Goal: Information Seeking & Learning: Find specific page/section

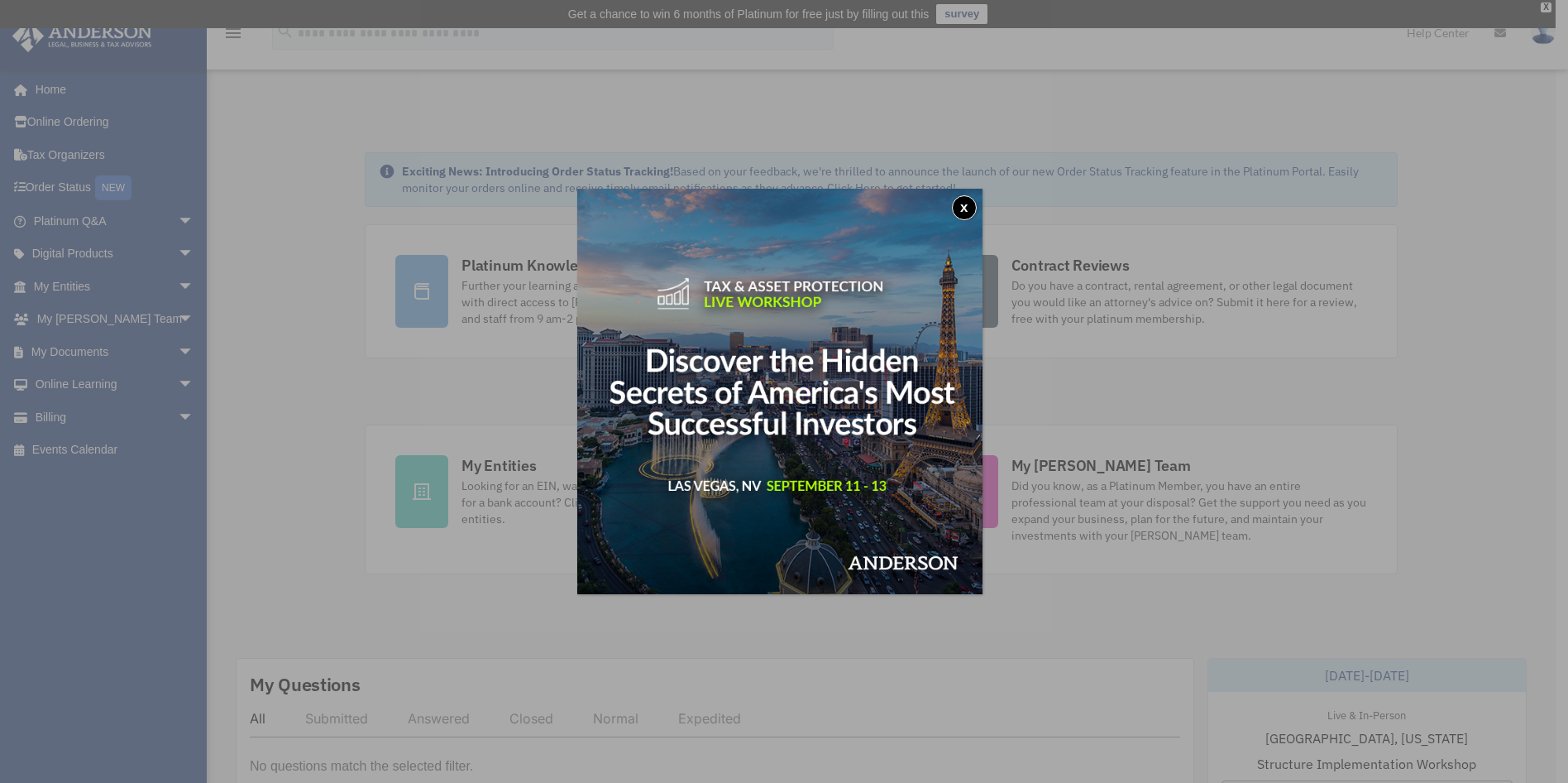
click at [969, 211] on button "x" at bounding box center [963, 207] width 25 height 25
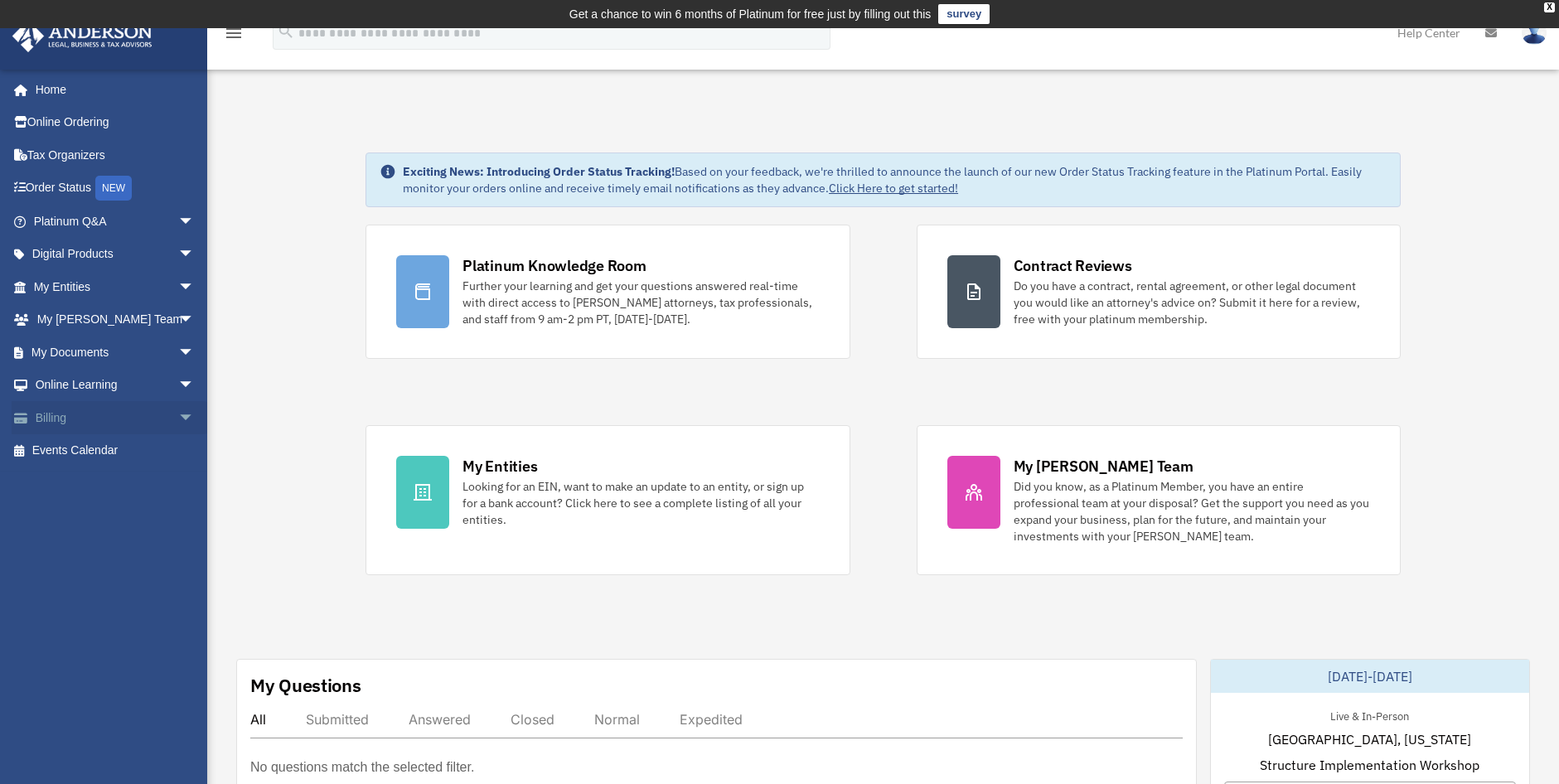
click at [150, 409] on link "Billing arrow_drop_down" at bounding box center [115, 418] width 208 height 33
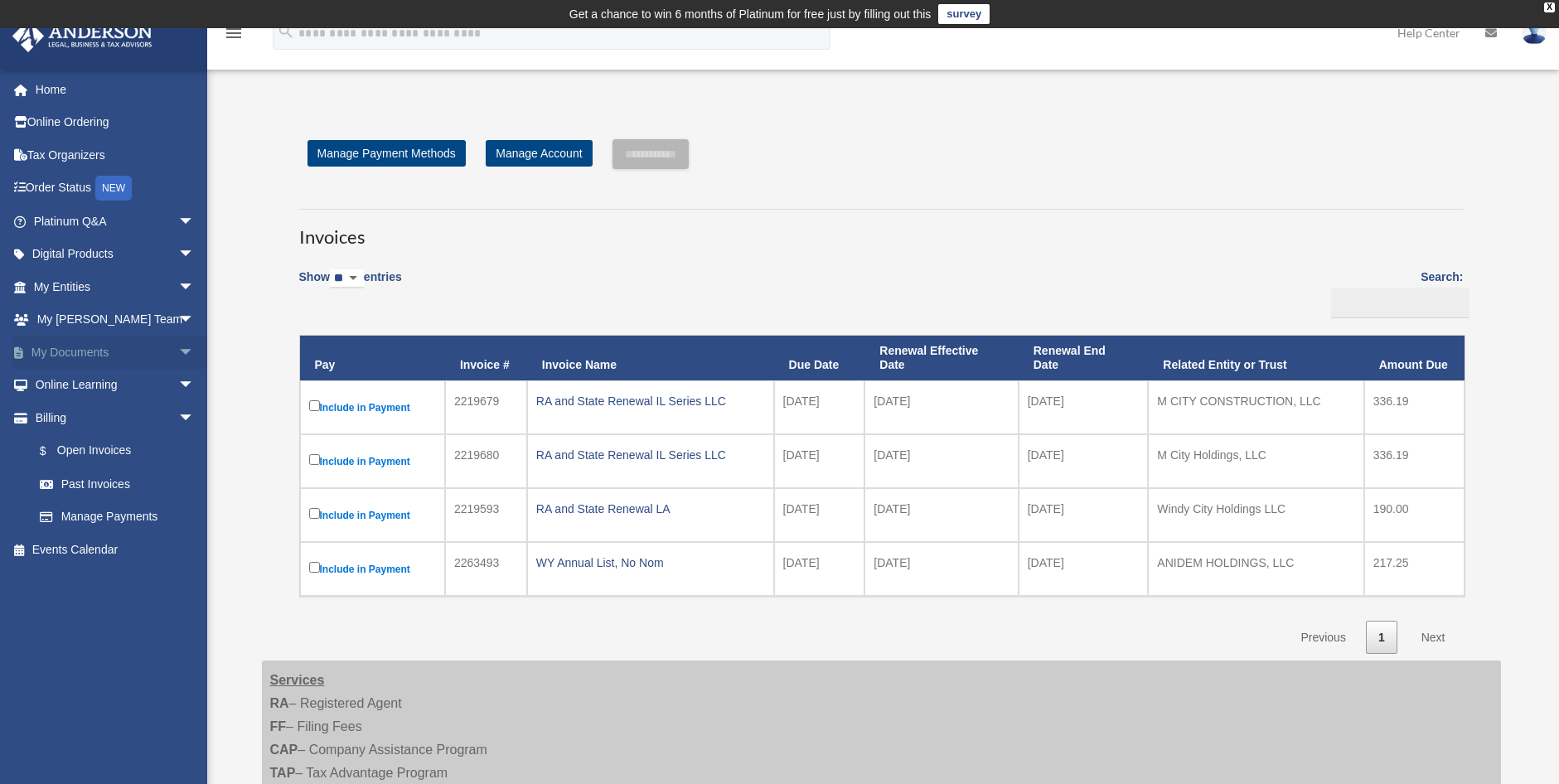
click at [138, 348] on link "My Documents arrow_drop_down" at bounding box center [115, 353] width 208 height 33
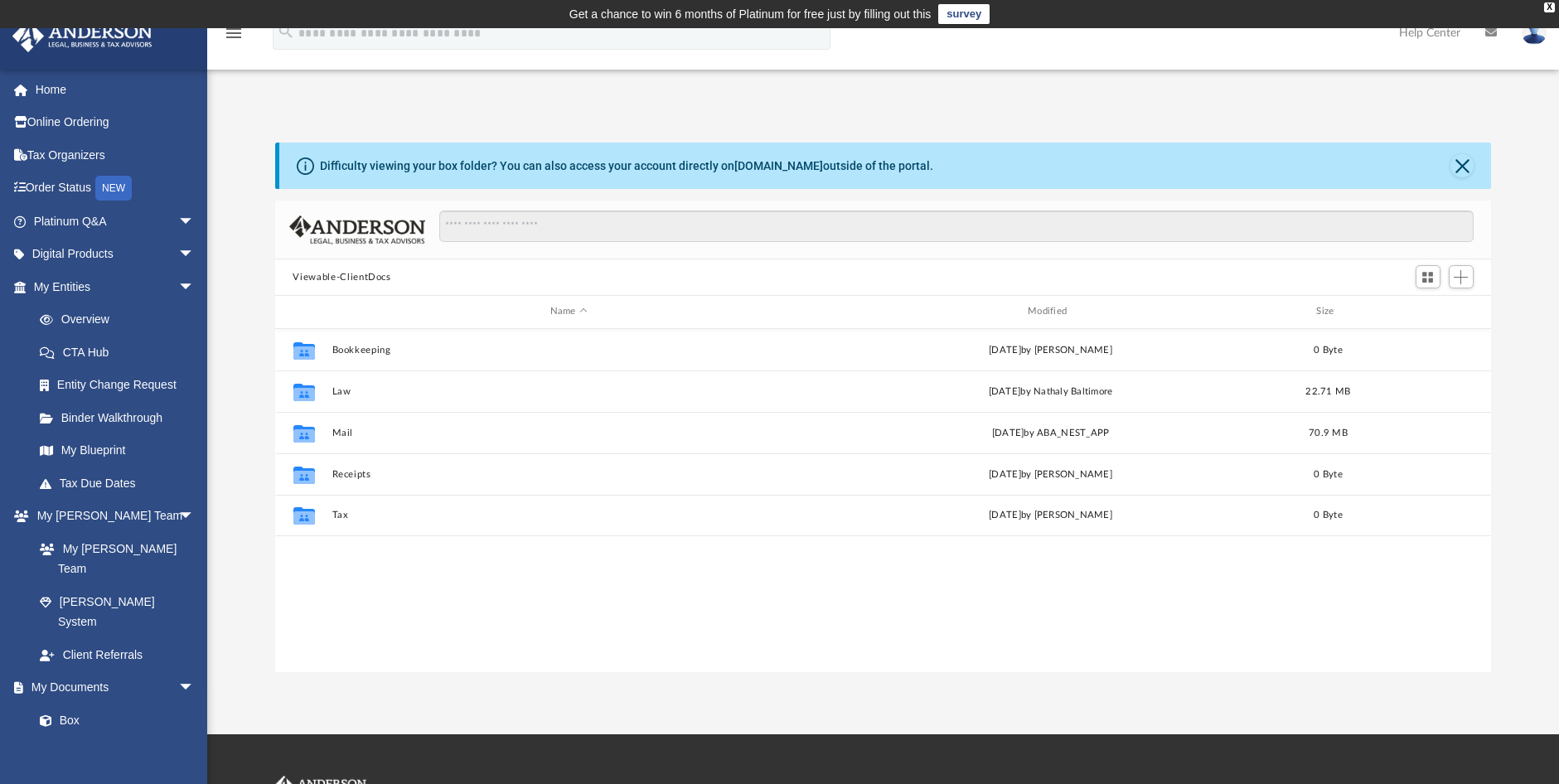
scroll to position [364, 1204]
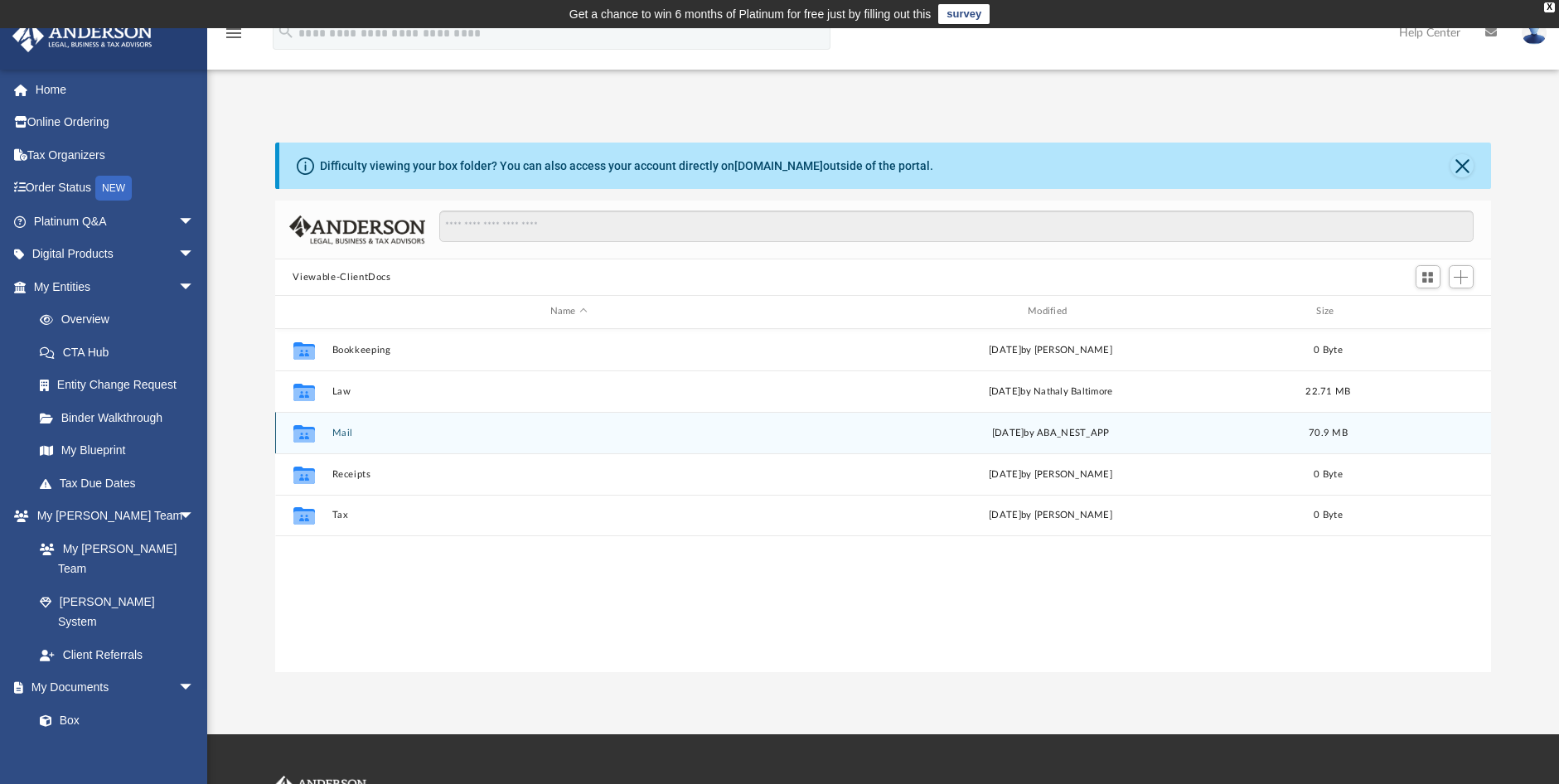
click at [333, 433] on button "Mail" at bounding box center [568, 432] width 474 height 11
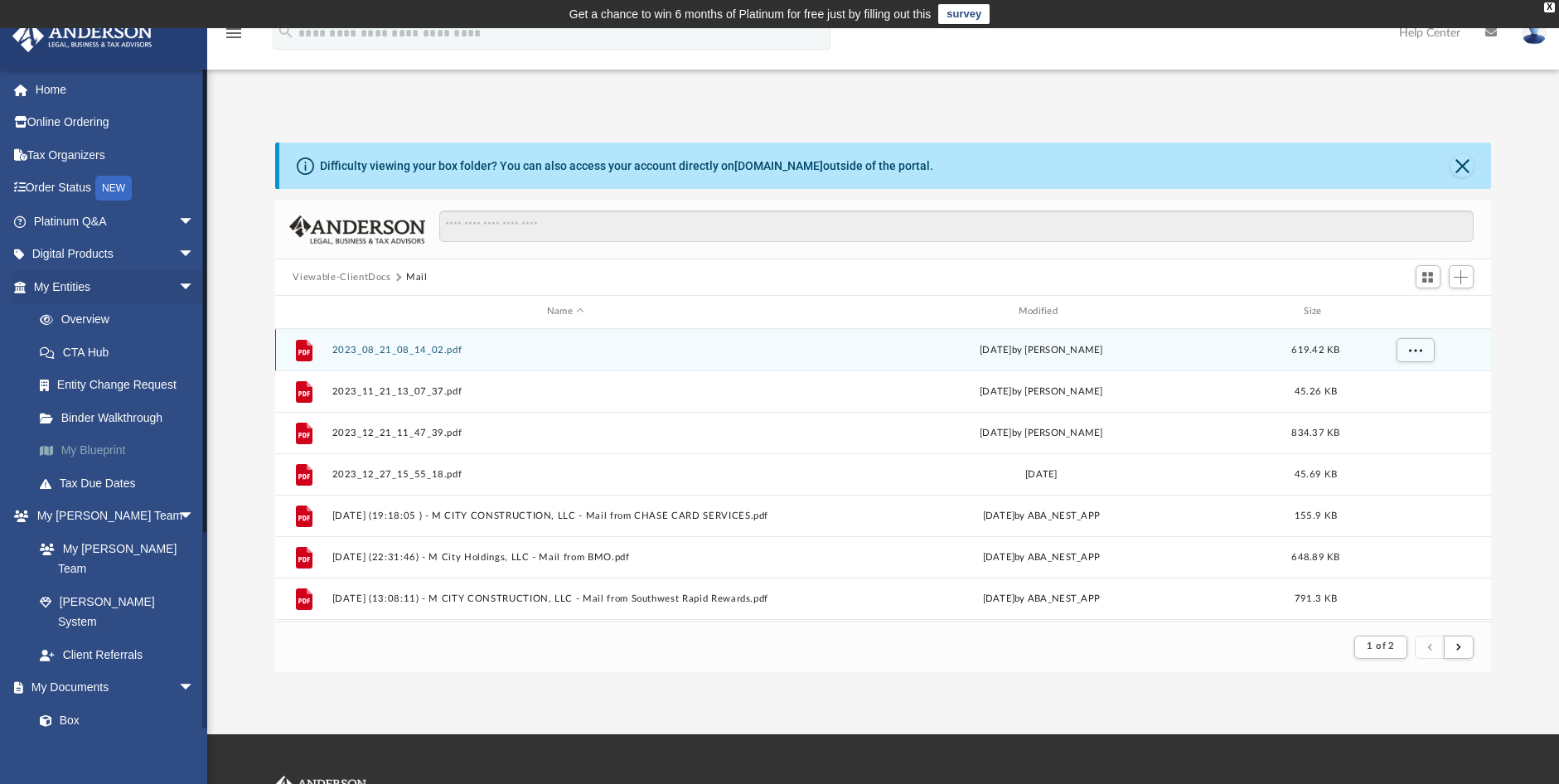
scroll to position [313, 1204]
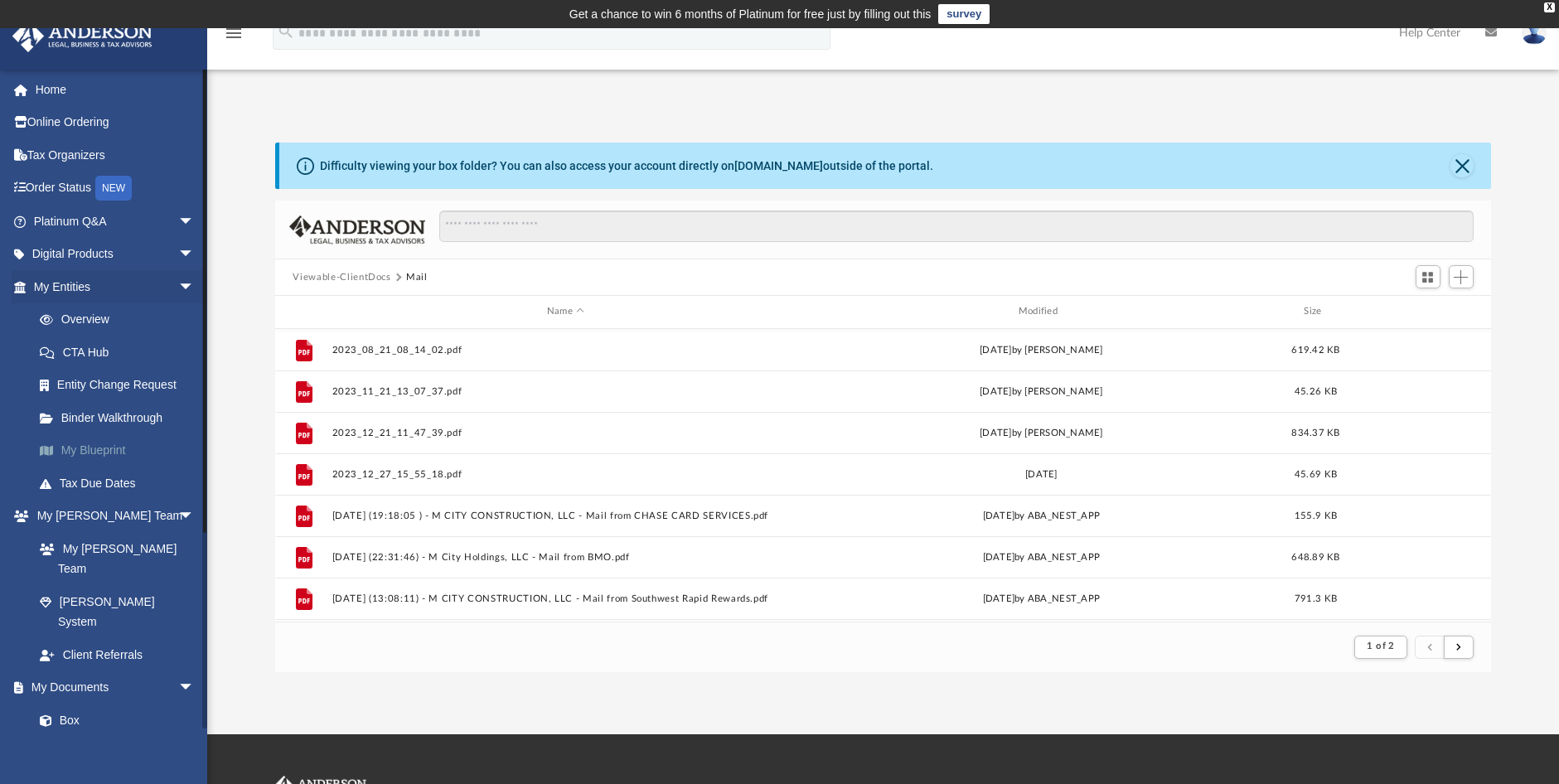
click at [106, 454] on link "My Blueprint" at bounding box center [121, 451] width 196 height 33
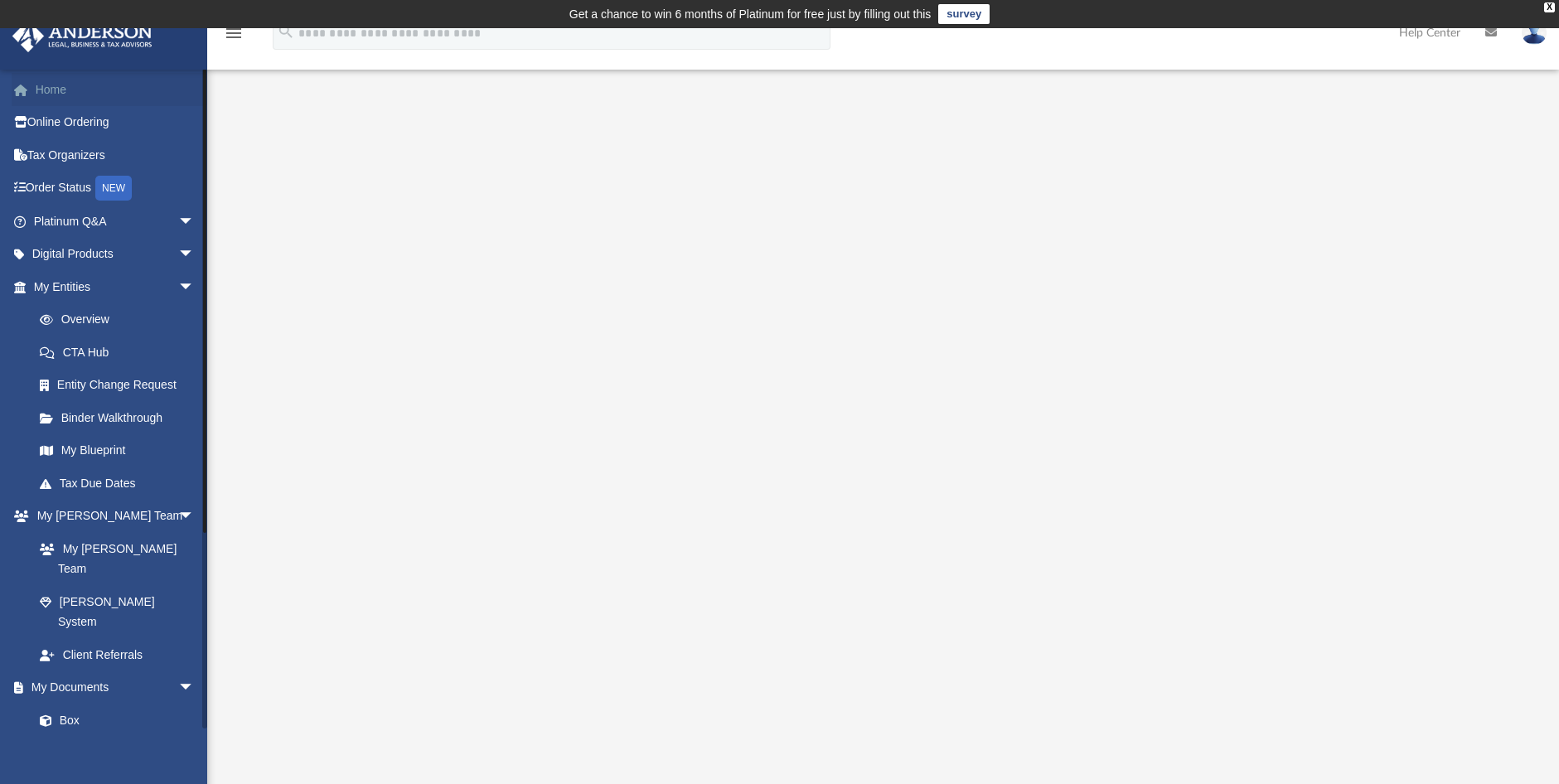
click at [39, 96] on link "Home" at bounding box center [115, 90] width 208 height 33
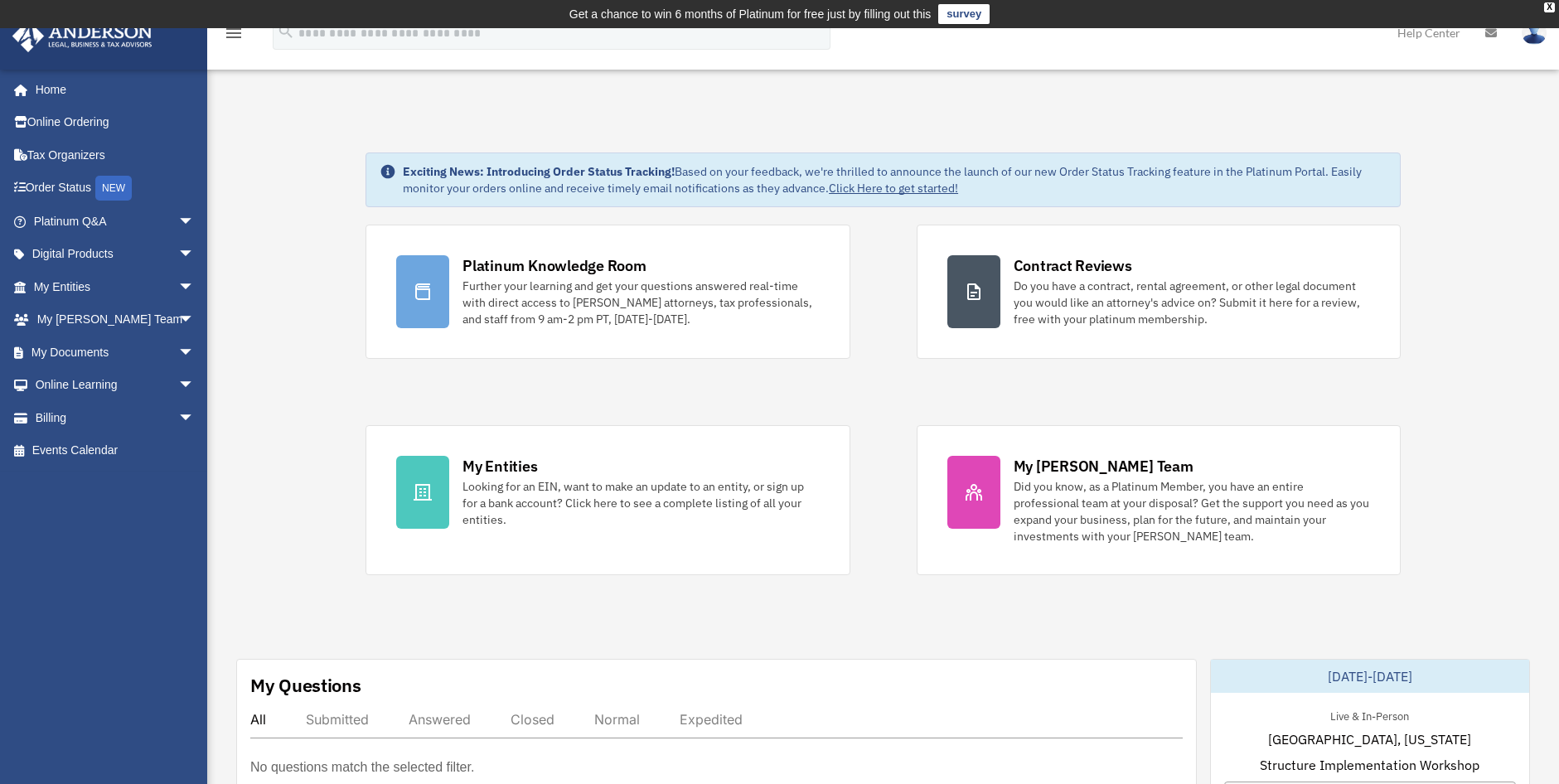
click at [512, 258] on div "Platinum Knowledge Room" at bounding box center [554, 265] width 184 height 21
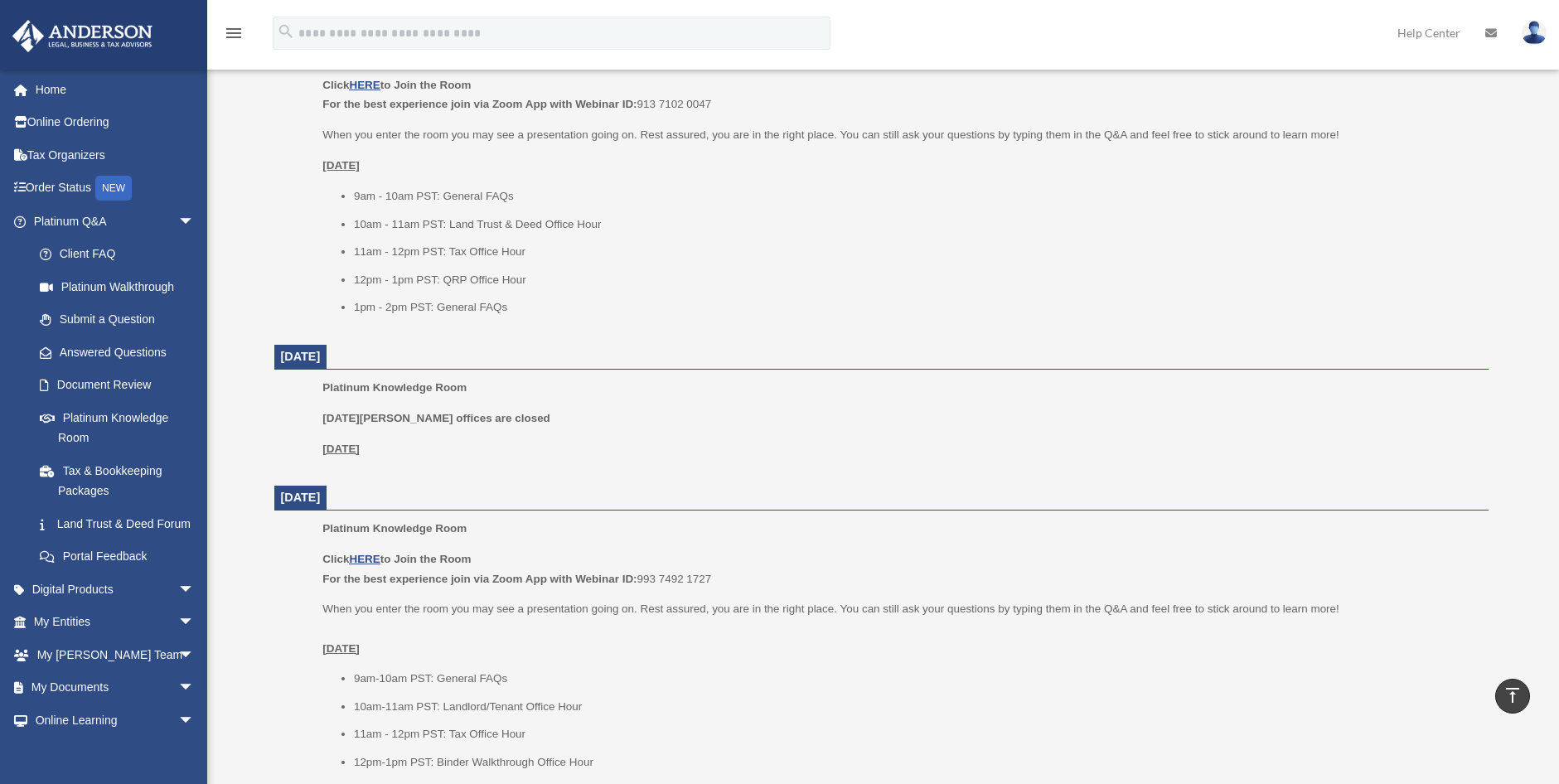
scroll to position [663, 0]
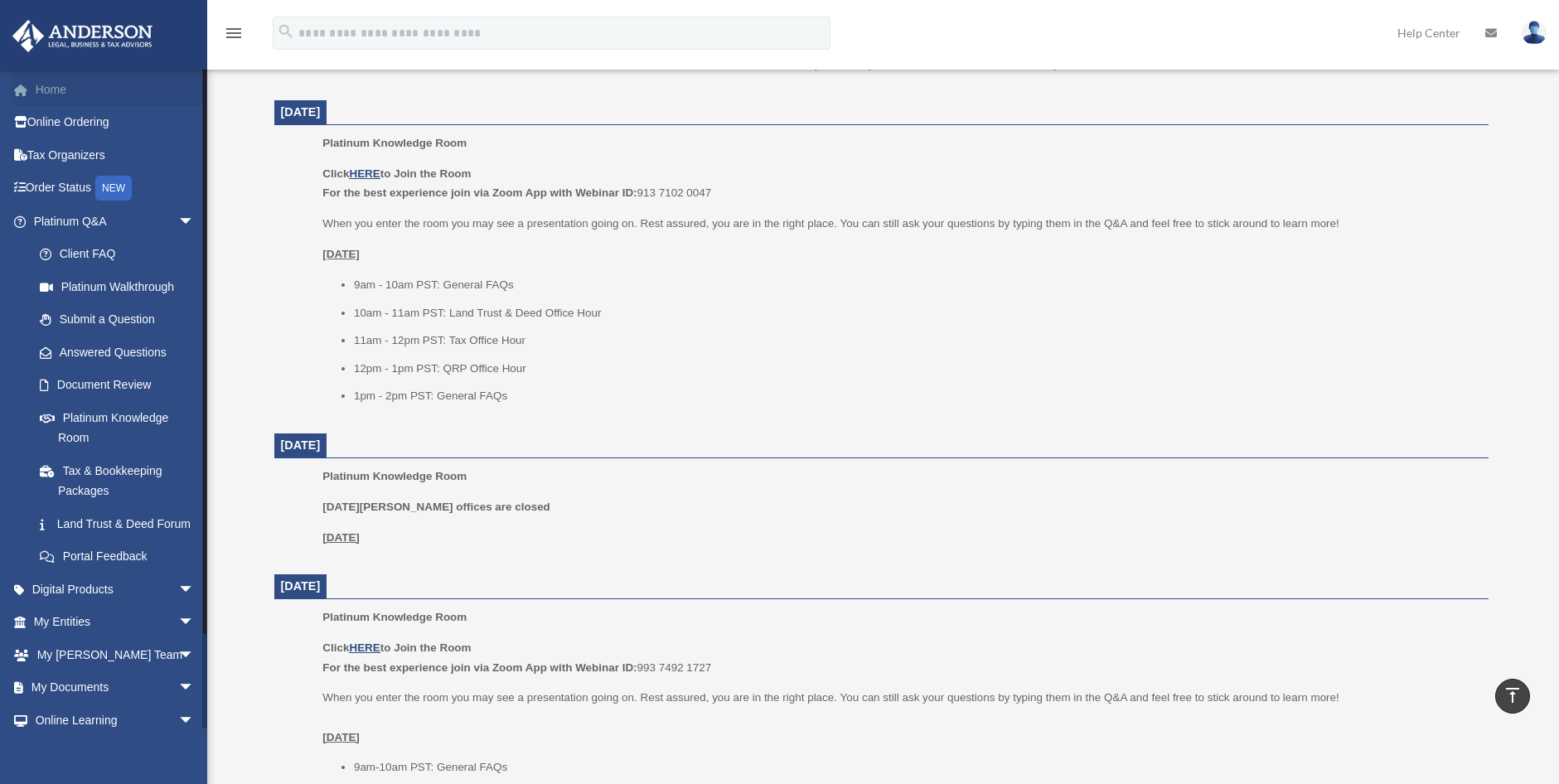
click at [49, 94] on link "Home" at bounding box center [115, 90] width 208 height 33
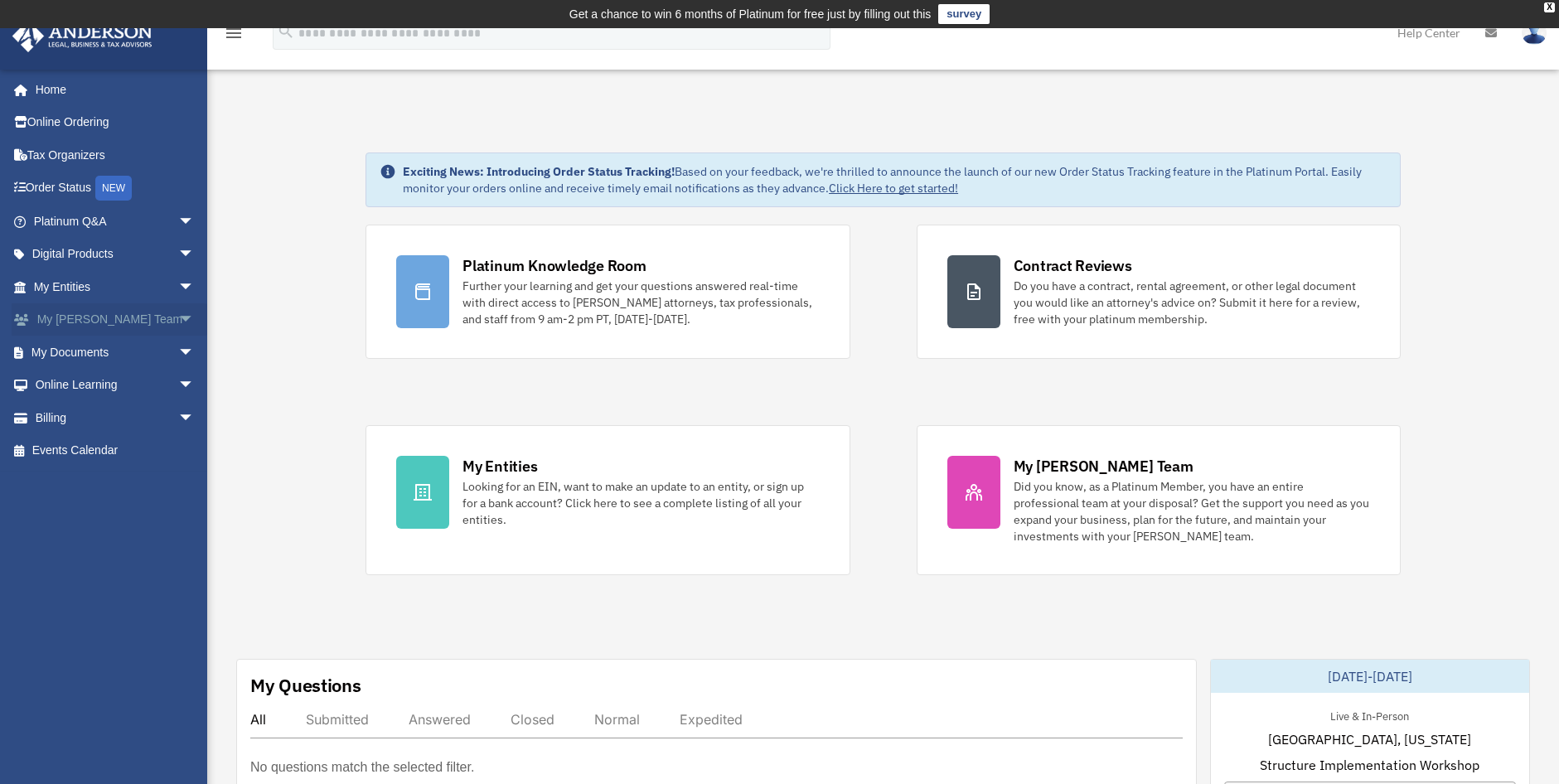
click at [107, 313] on link "My Anderson Team arrow_drop_down" at bounding box center [115, 320] width 208 height 33
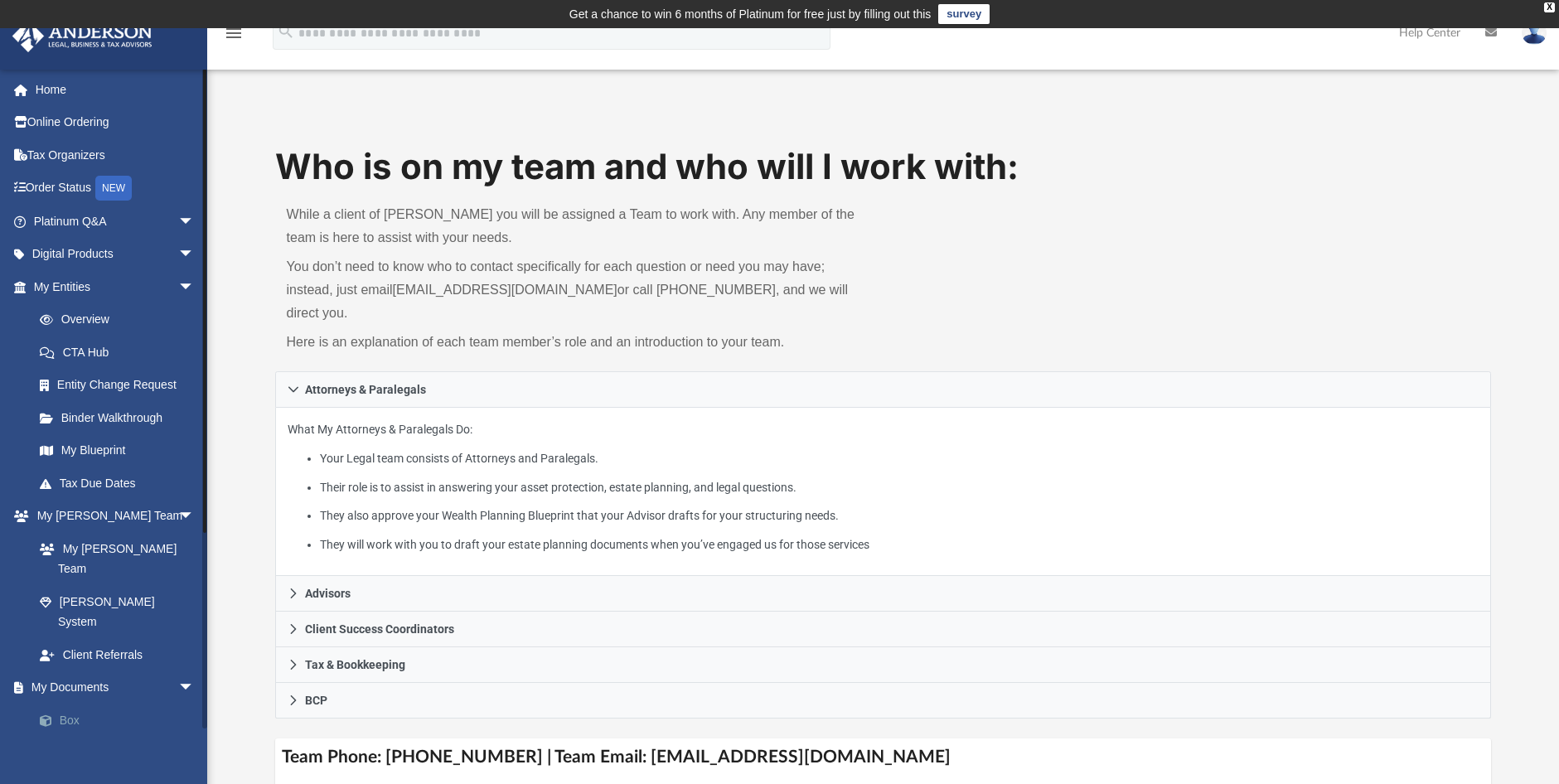
click at [81, 703] on link "Box" at bounding box center [121, 720] width 196 height 33
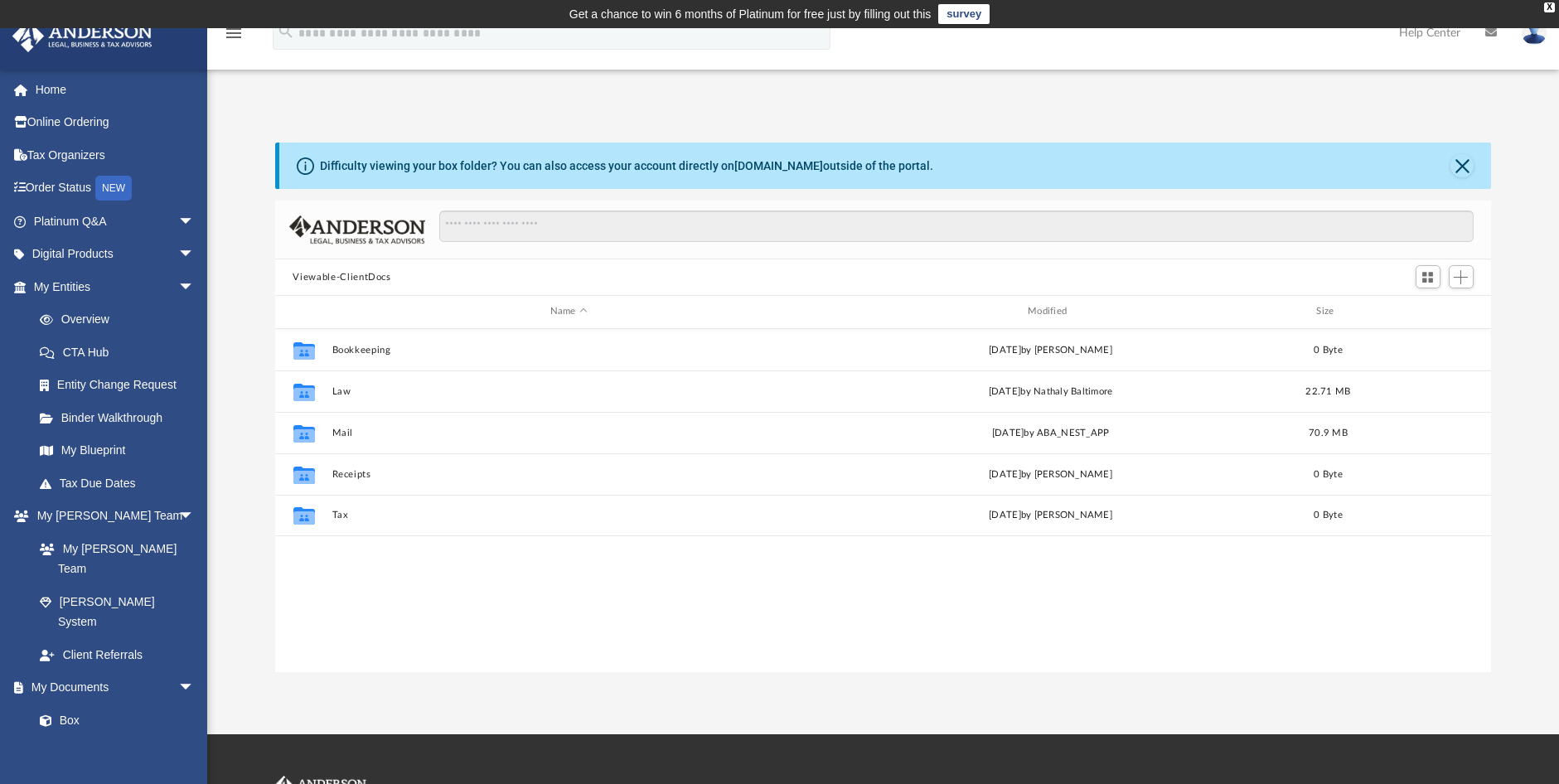
scroll to position [364, 1204]
click at [97, 456] on link "My Blueprint" at bounding box center [121, 451] width 196 height 33
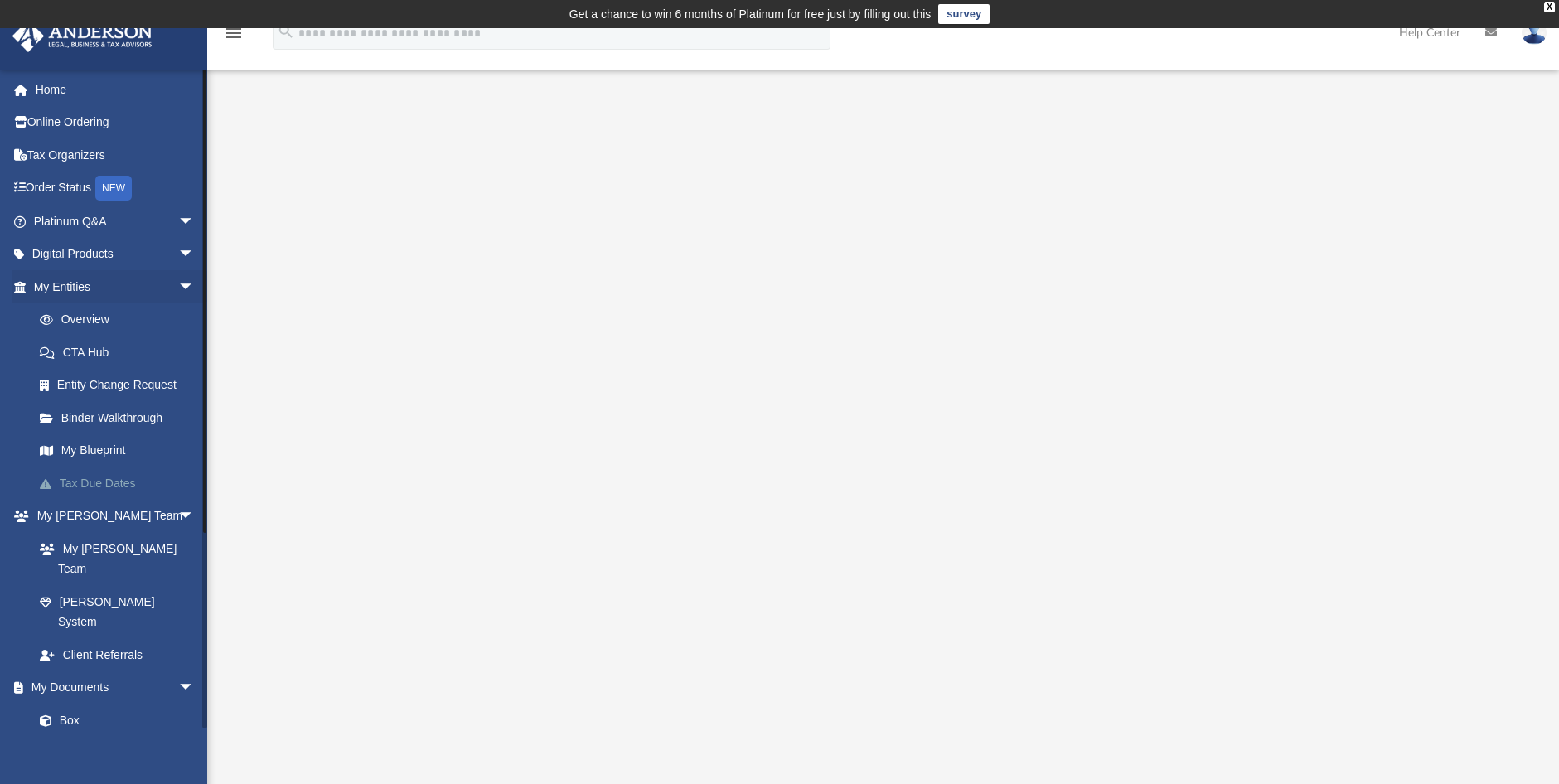
click at [105, 482] on link "Tax Due Dates" at bounding box center [121, 484] width 196 height 33
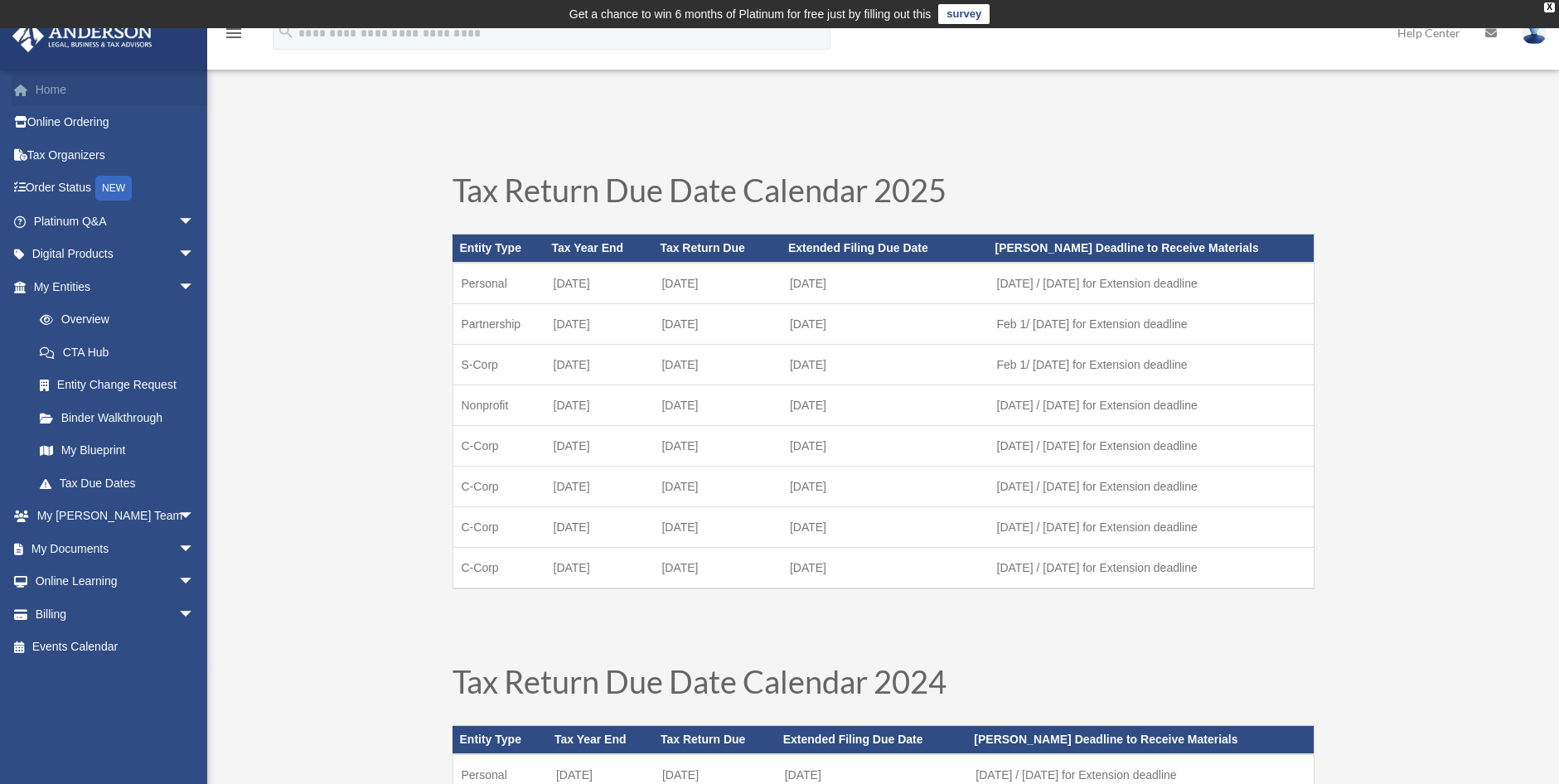
click at [34, 97] on link "Home" at bounding box center [115, 90] width 208 height 33
